Goal: Information Seeking & Learning: Learn about a topic

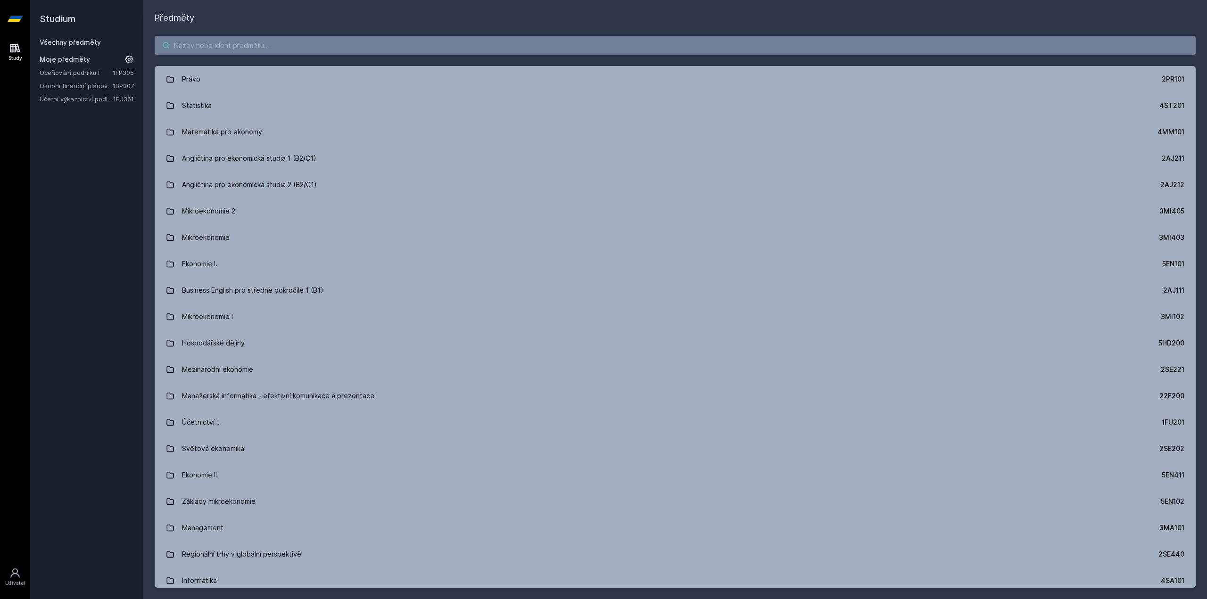
click at [369, 51] on input "search" at bounding box center [675, 45] width 1041 height 19
paste input "1FU505"
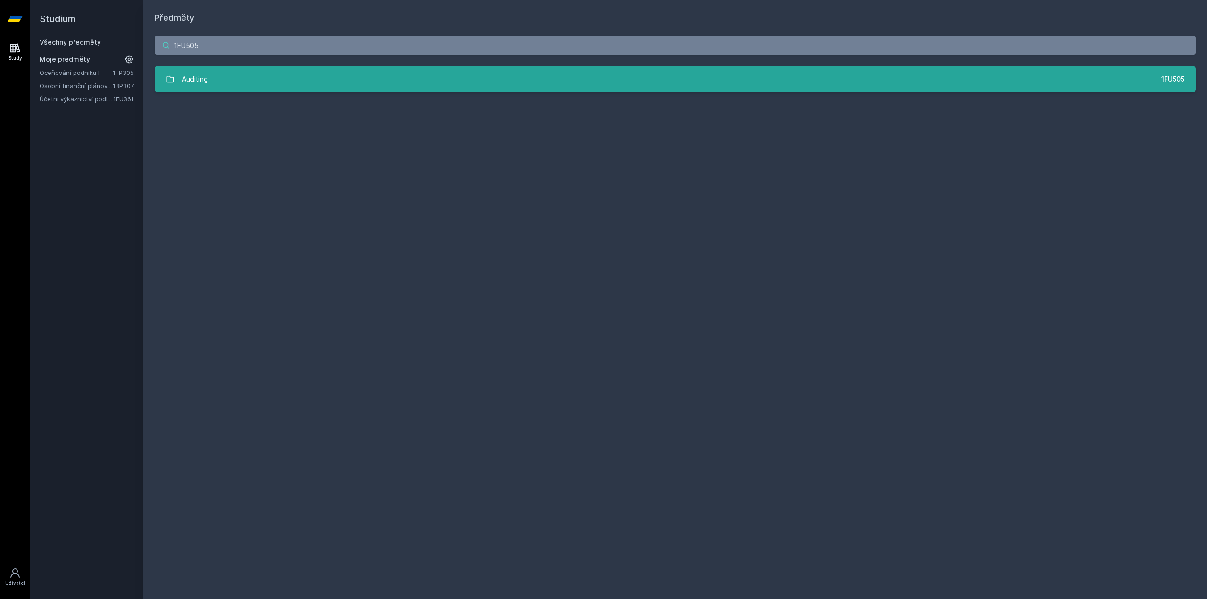
type input "1FU505"
click at [296, 83] on link "Auditing 1FU505" at bounding box center [675, 79] width 1041 height 26
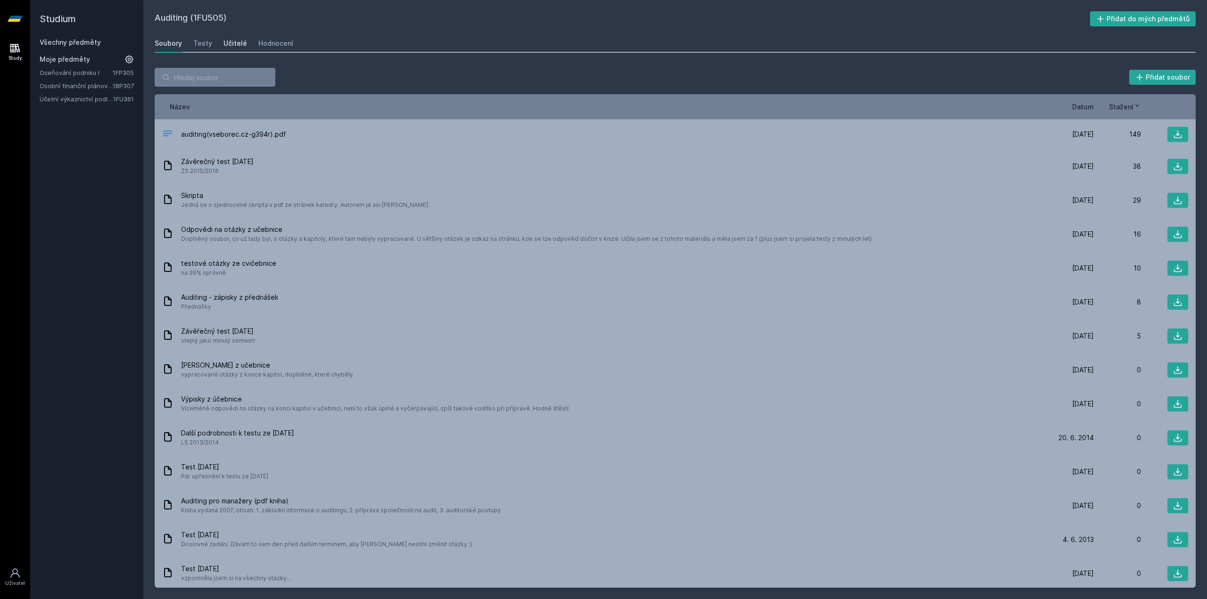
click at [233, 40] on div "Učitelé" at bounding box center [236, 43] width 24 height 9
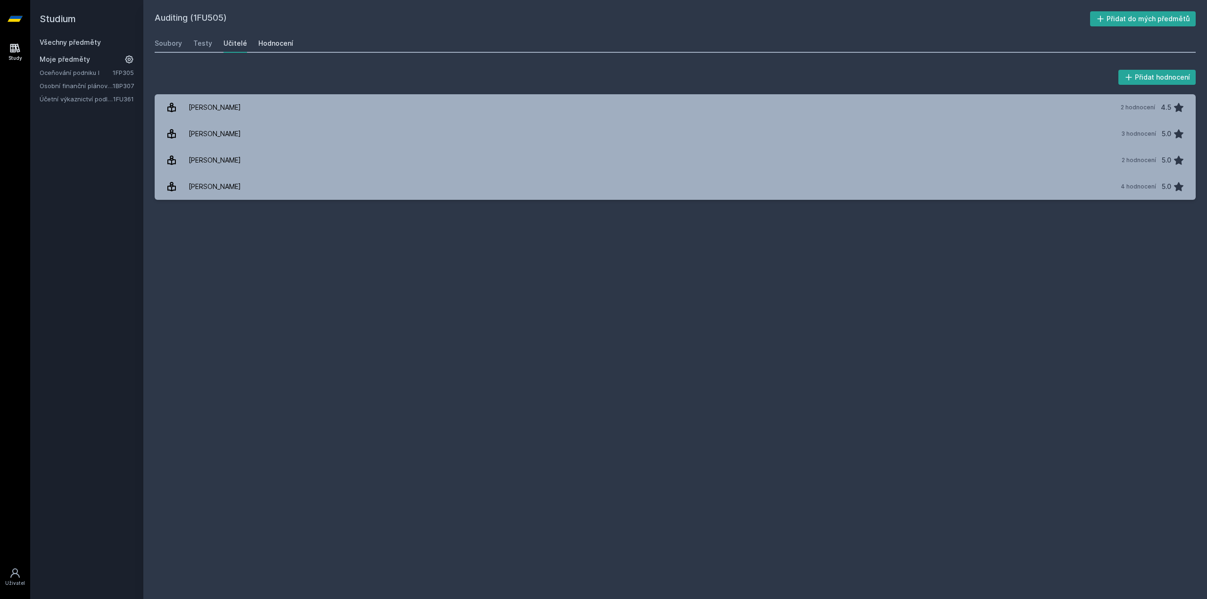
click at [283, 44] on div "Hodnocení" at bounding box center [275, 43] width 35 height 9
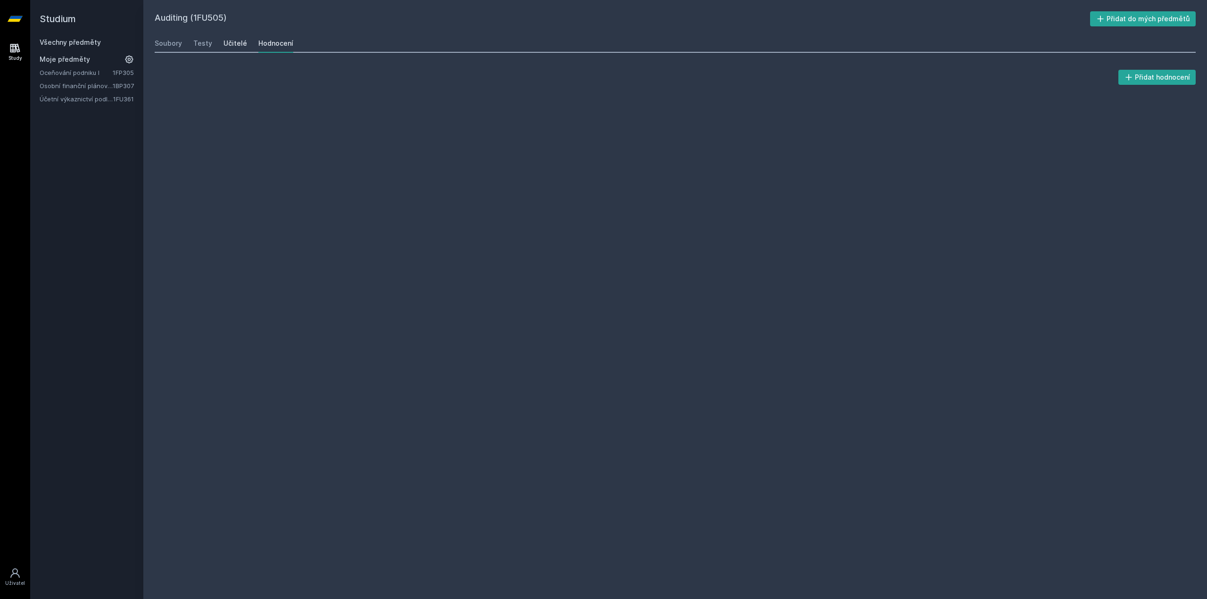
click at [232, 42] on div "Učitelé" at bounding box center [236, 43] width 24 height 9
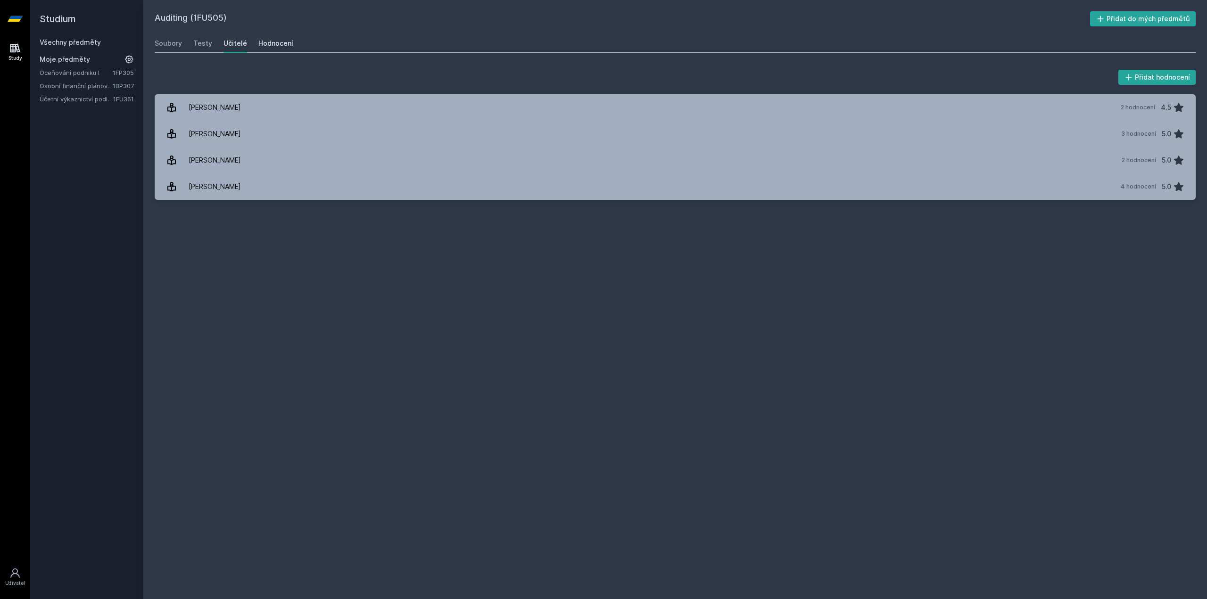
click at [280, 43] on div "Hodnocení" at bounding box center [275, 43] width 35 height 9
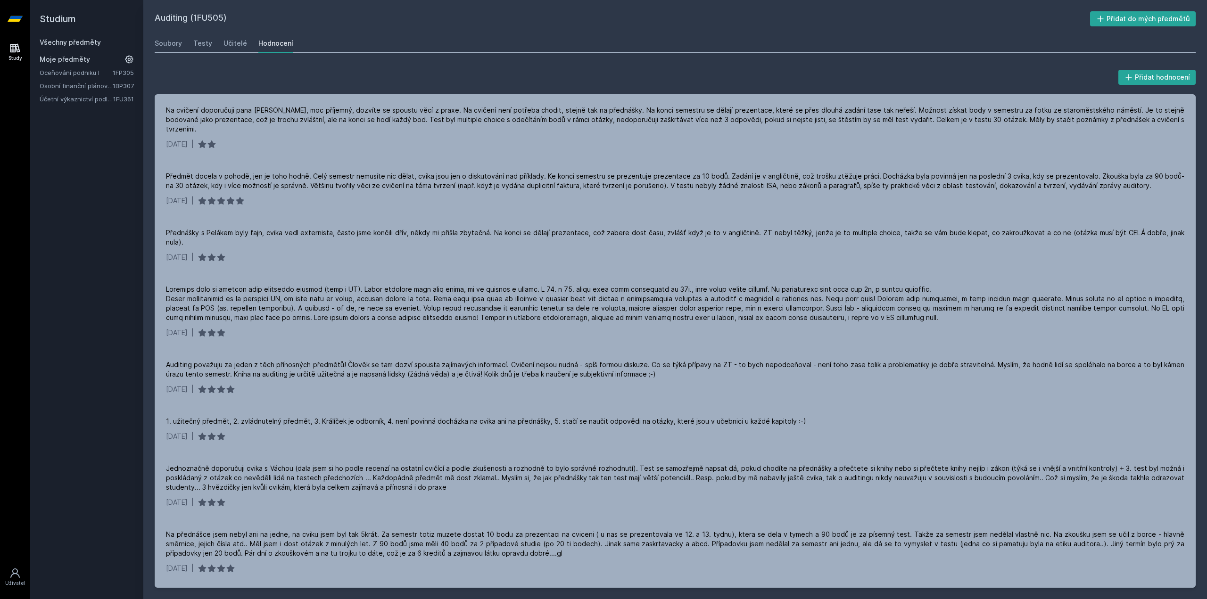
drag, startPoint x: 58, startPoint y: 45, endPoint x: 109, endPoint y: 56, distance: 52.4
click at [58, 46] on div "Všechny předměty" at bounding box center [87, 42] width 94 height 9
click at [64, 45] on link "Všechny předměty" at bounding box center [70, 42] width 61 height 8
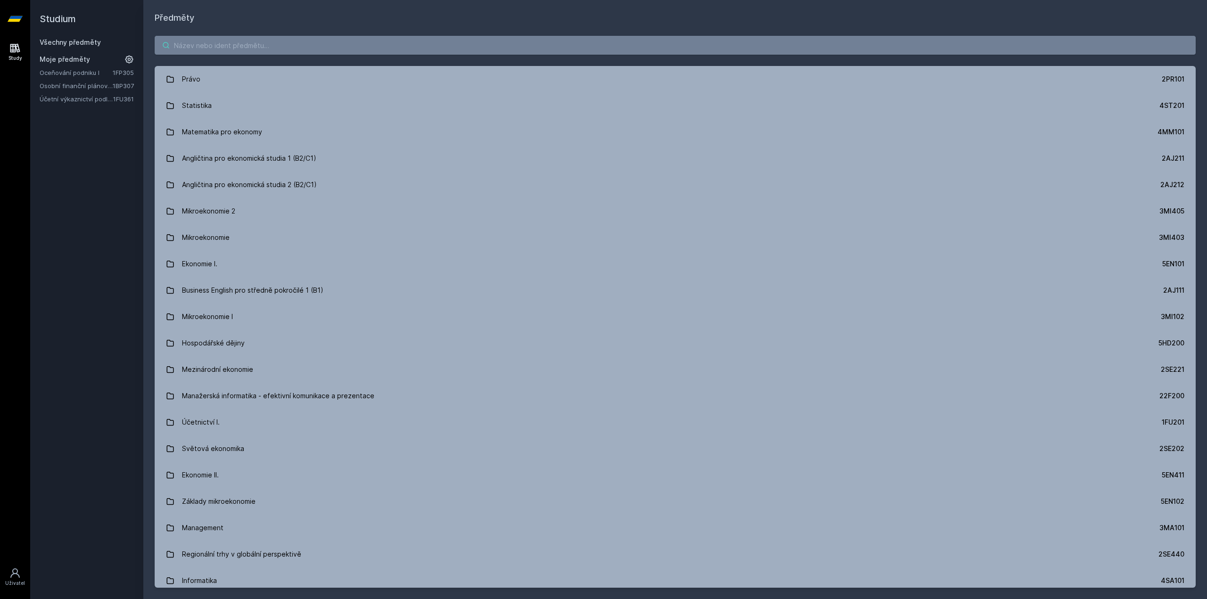
click at [232, 50] on input "search" at bounding box center [675, 45] width 1041 height 19
paste input "1FP403"
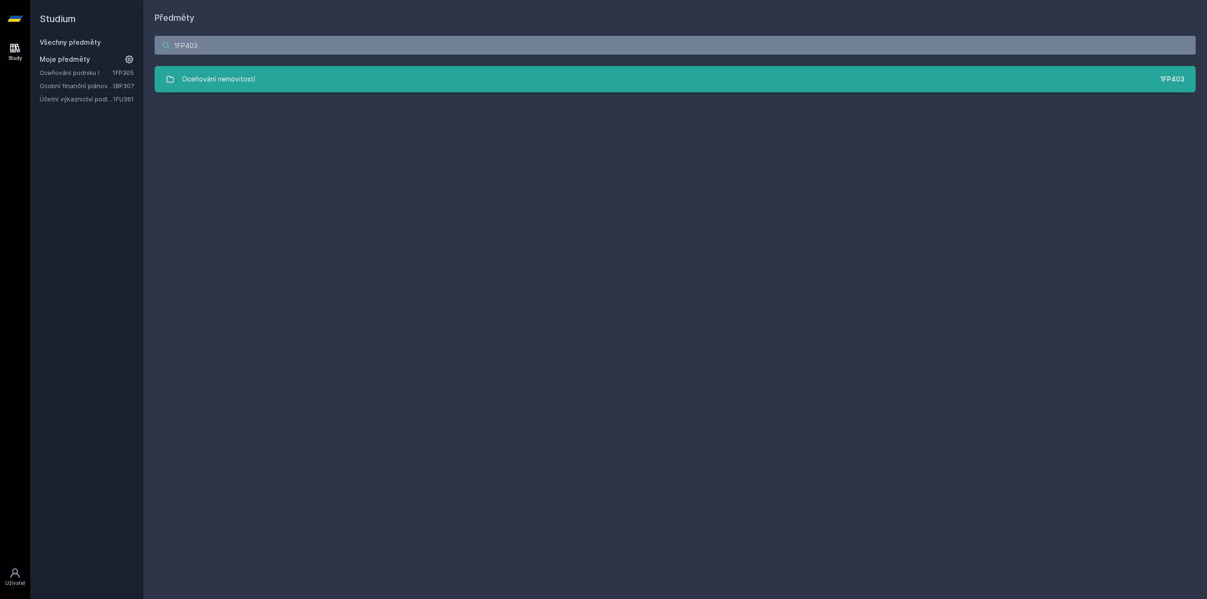
type input "1FP403"
click at [239, 74] on div "Oceňování nemovitostí" at bounding box center [218, 79] width 73 height 19
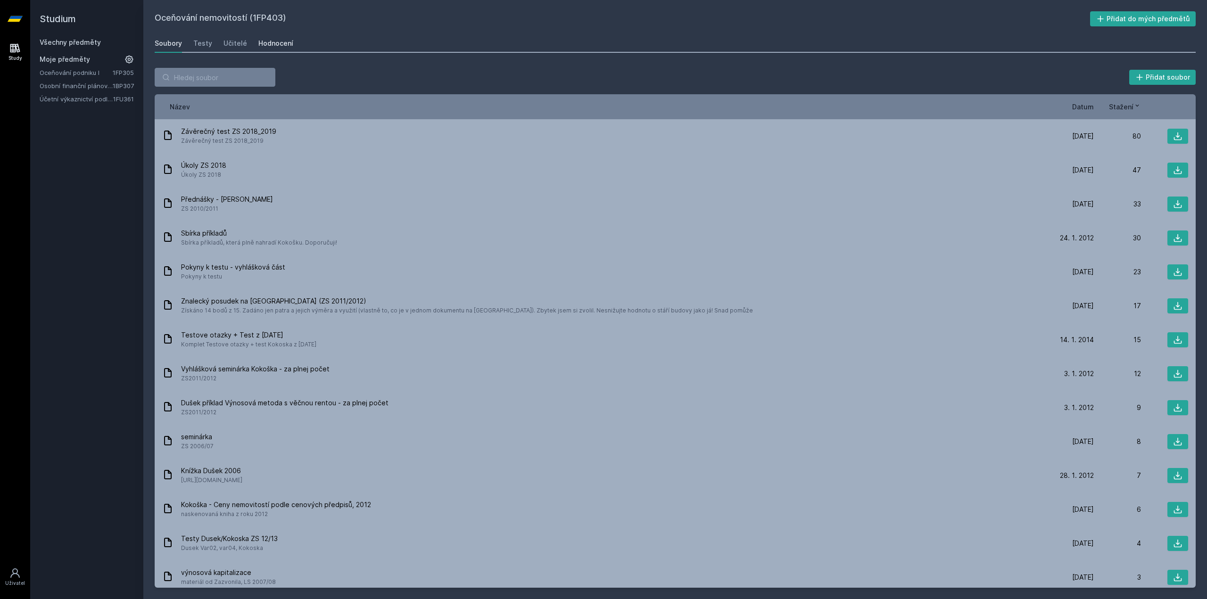
click at [275, 46] on div "Hodnocení" at bounding box center [275, 43] width 35 height 9
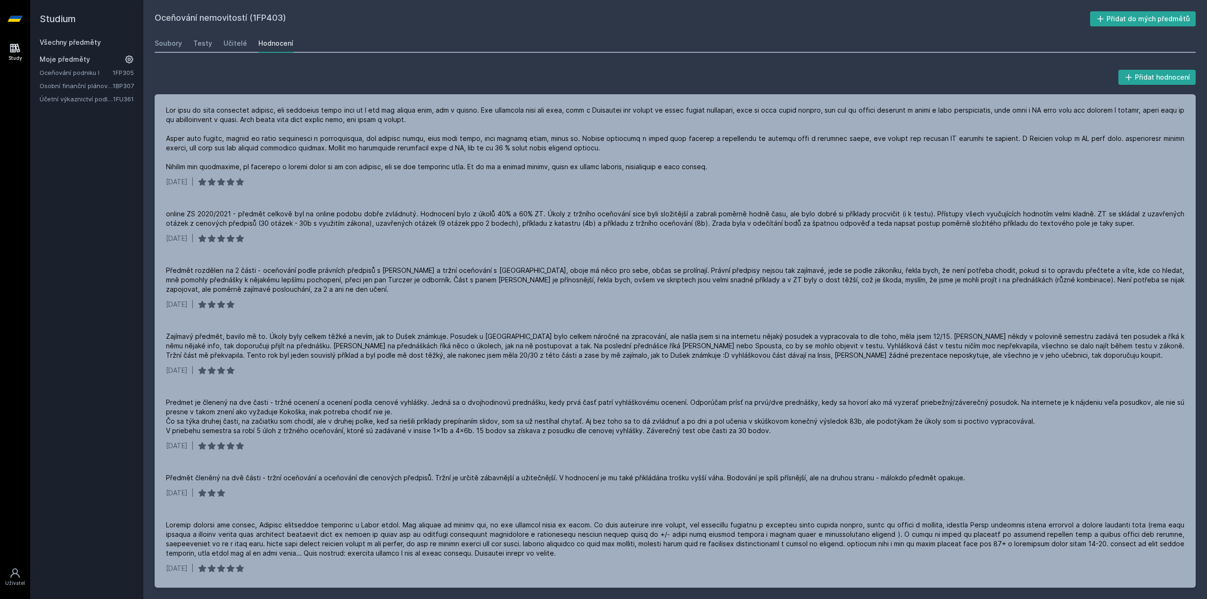
click at [93, 42] on link "Všechny předměty" at bounding box center [70, 42] width 61 height 8
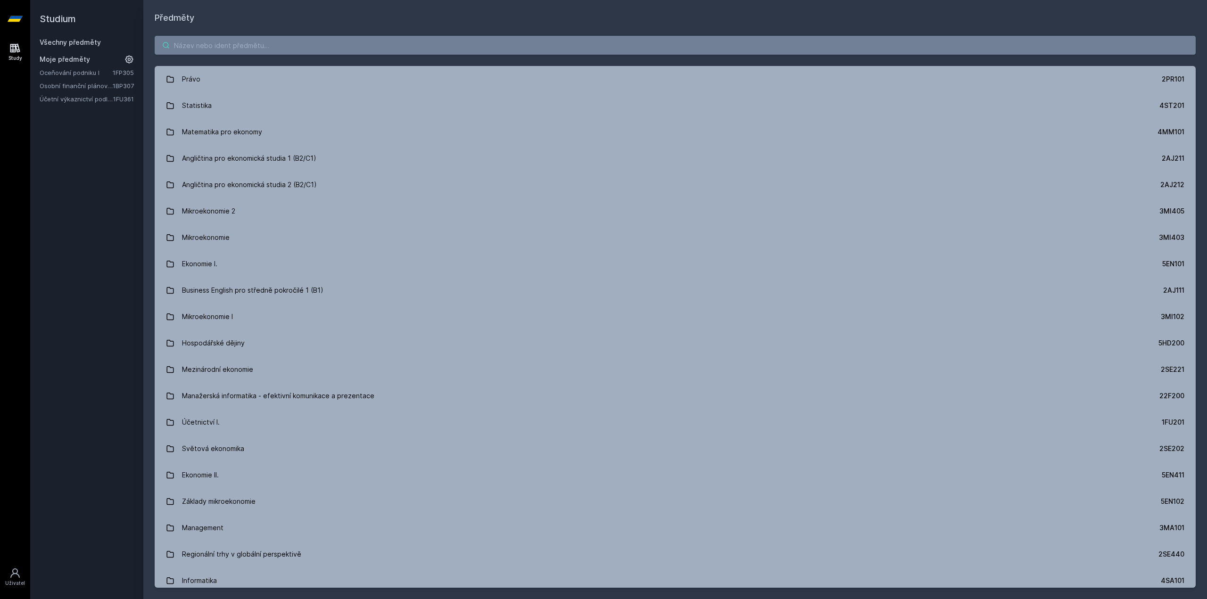
click at [283, 46] on input "search" at bounding box center [675, 45] width 1041 height 19
paste input "1FU571"
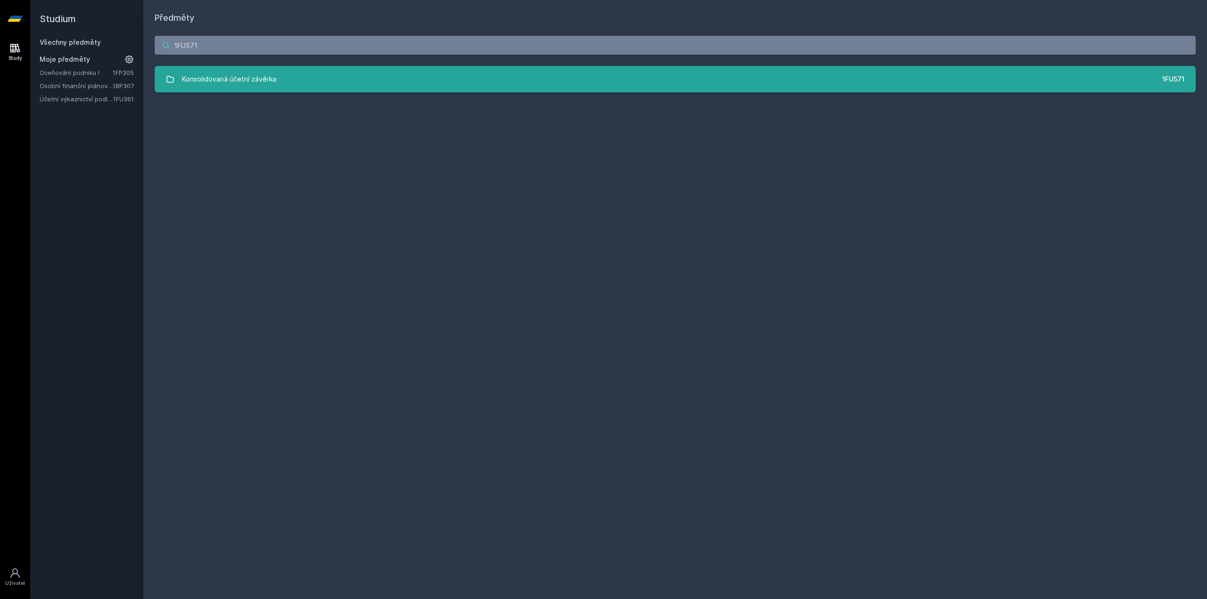
type input "1FU571"
click at [258, 75] on div "Konsolidovaná účetní závěrka" at bounding box center [229, 79] width 94 height 19
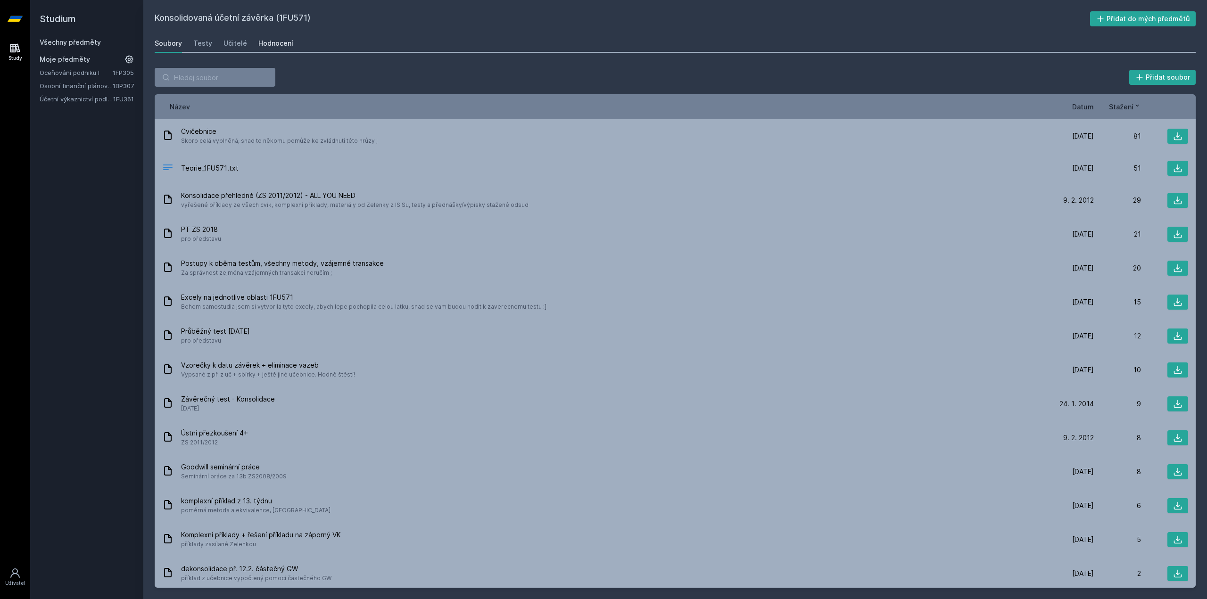
click at [279, 34] on link "Hodnocení" at bounding box center [275, 43] width 35 height 19
